Goal: Task Accomplishment & Management: Use online tool/utility

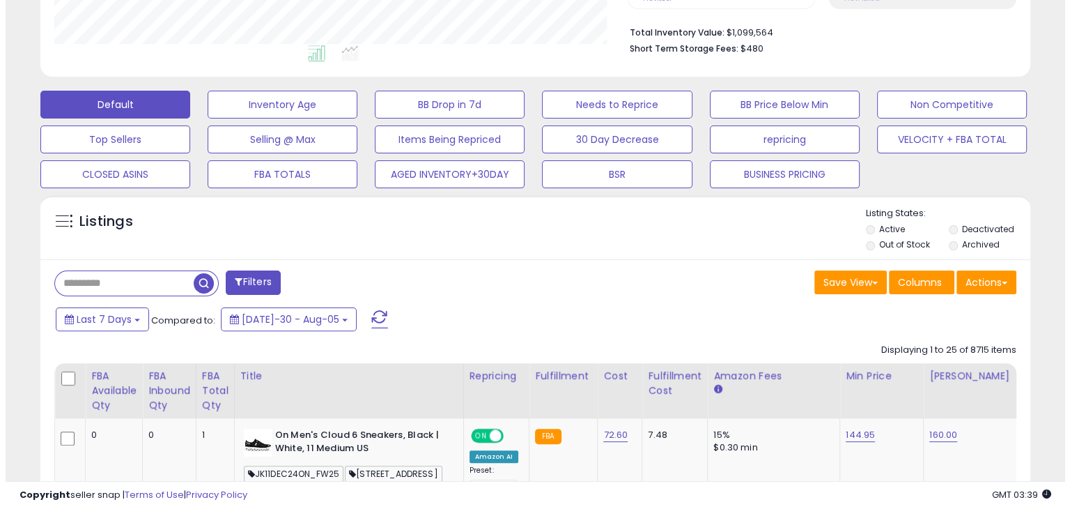
scroll to position [285, 573]
click at [151, 271] on input "text" at bounding box center [118, 283] width 139 height 24
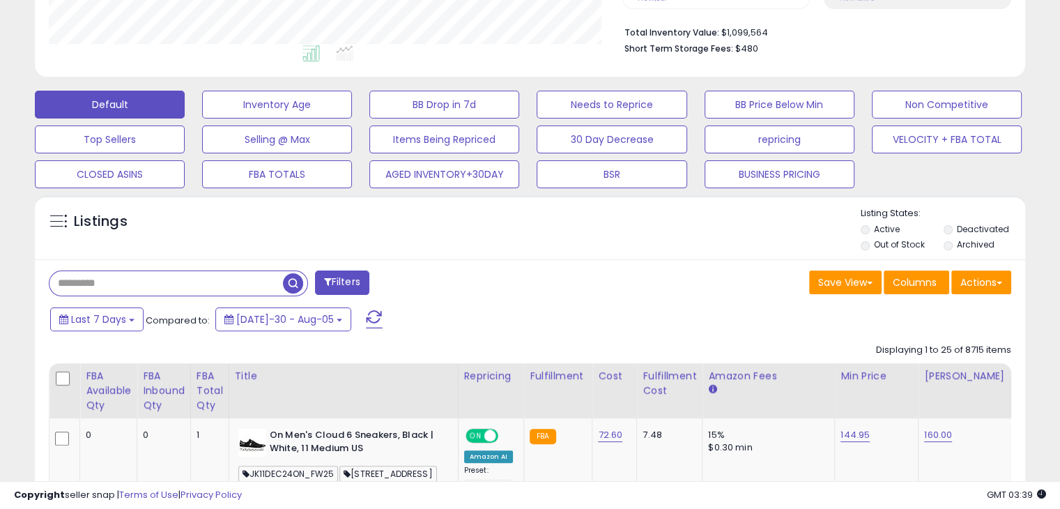
paste input "**********"
type input "**********"
click at [953, 226] on li "Deactivated" at bounding box center [983, 230] width 81 height 15
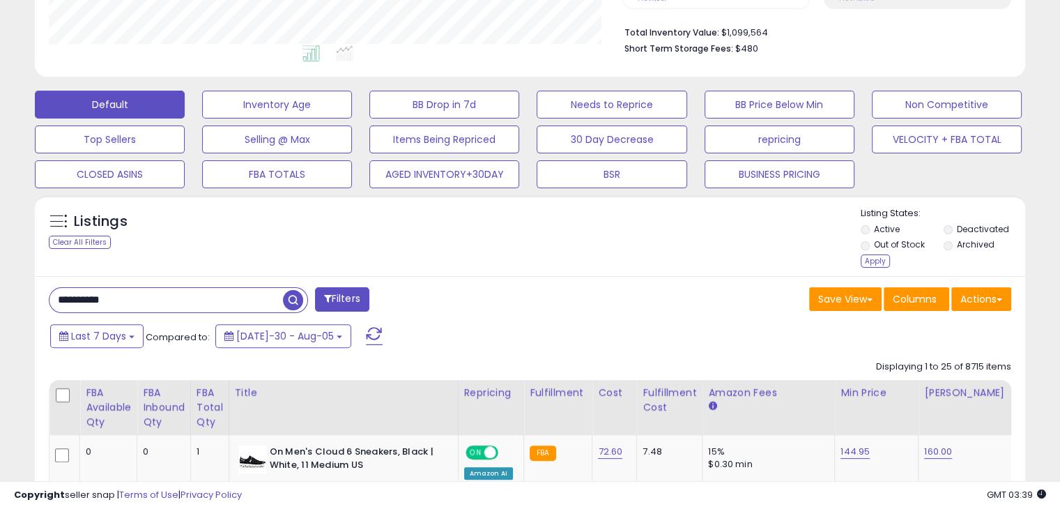
click at [881, 263] on div "Apply" at bounding box center [874, 260] width 29 height 13
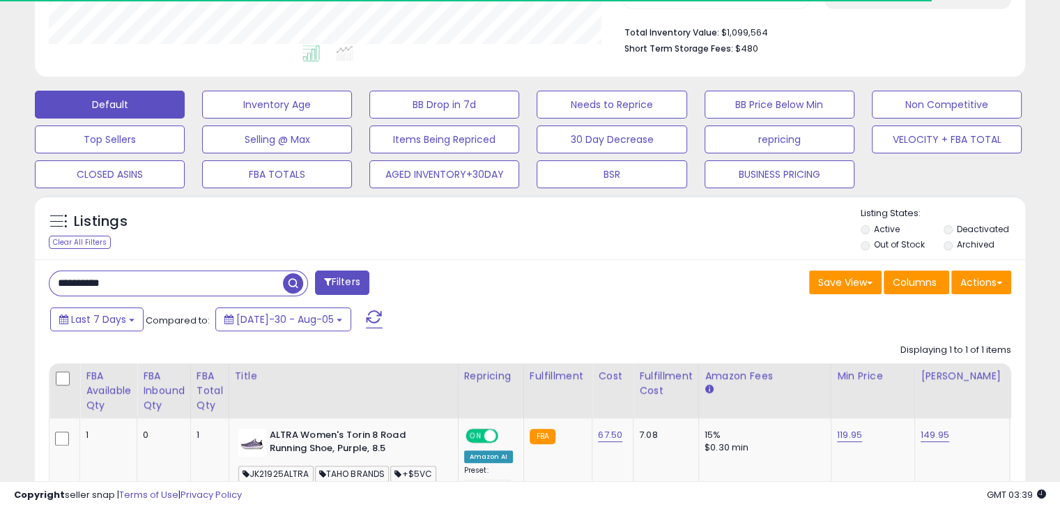
click at [293, 283] on span "button" at bounding box center [293, 283] width 20 height 20
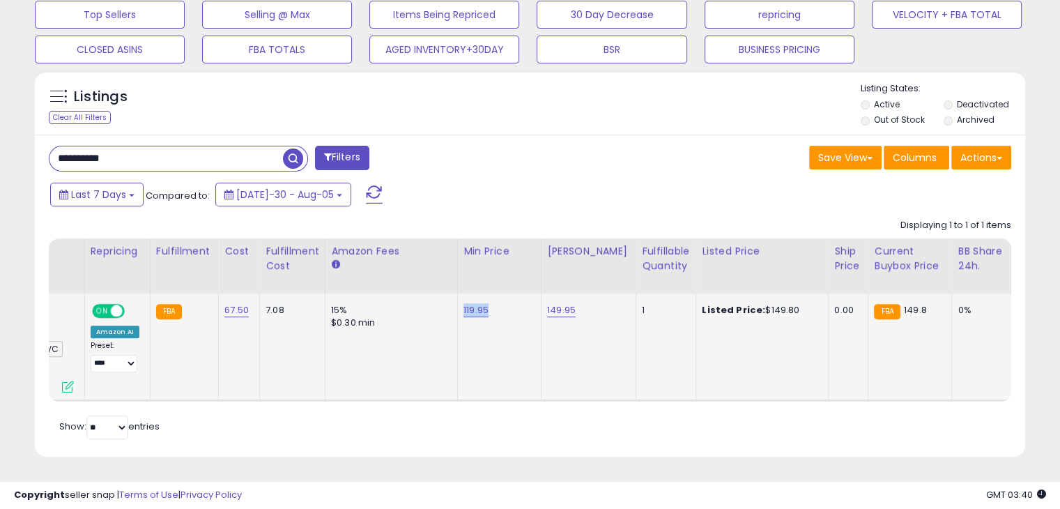
drag, startPoint x: 484, startPoint y: 301, endPoint x: 456, endPoint y: 300, distance: 28.6
click at [457, 300] on td "119.95" at bounding box center [499, 346] width 84 height 107
copy link "119.95"
drag, startPoint x: 579, startPoint y: 302, endPoint x: 520, endPoint y: 300, distance: 58.6
click at [520, 300] on tr "1 0 1 JK21925ALTRA" at bounding box center [744, 346] width 2137 height 107
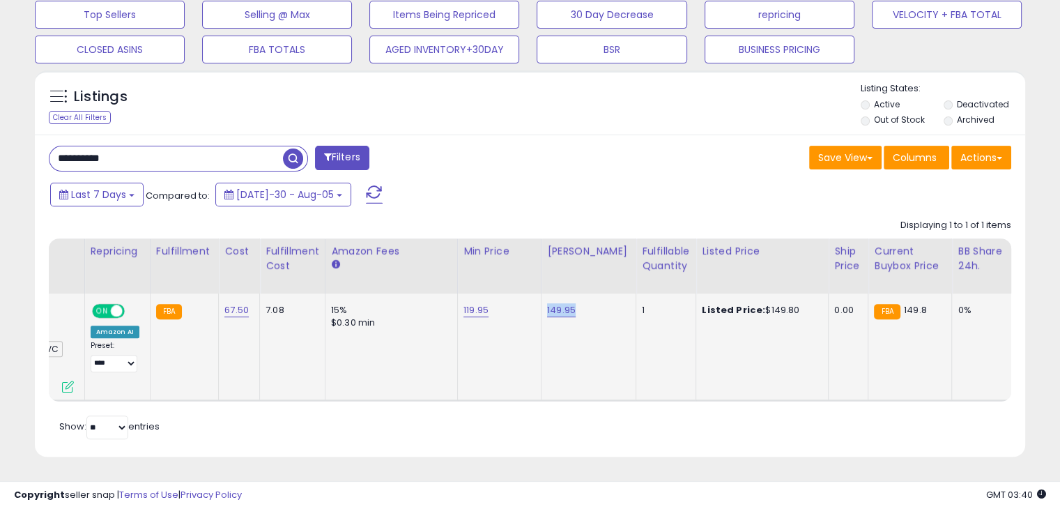
copy tr "149.95"
